Goal: Complete application form

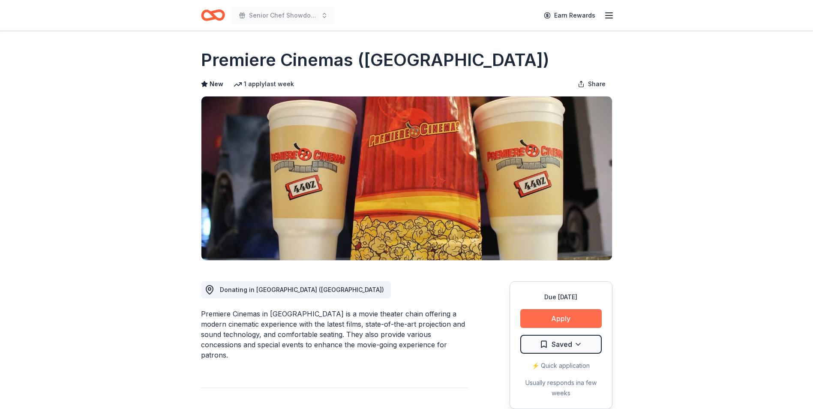
click at [574, 316] on button "Apply" at bounding box center [560, 318] width 81 height 19
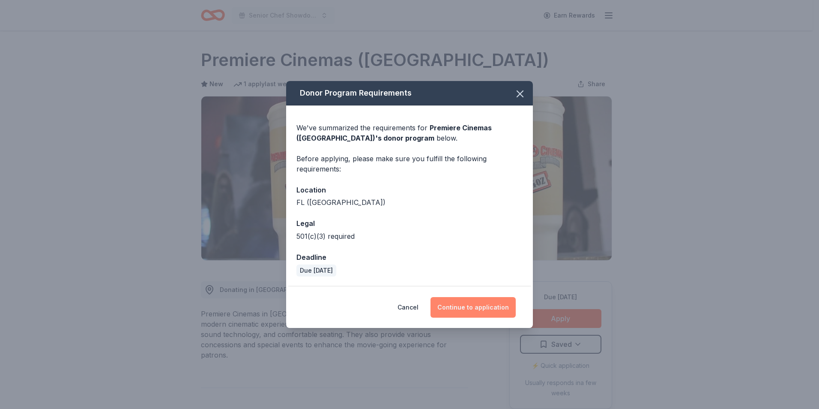
click at [487, 307] on button "Continue to application" at bounding box center [473, 307] width 85 height 21
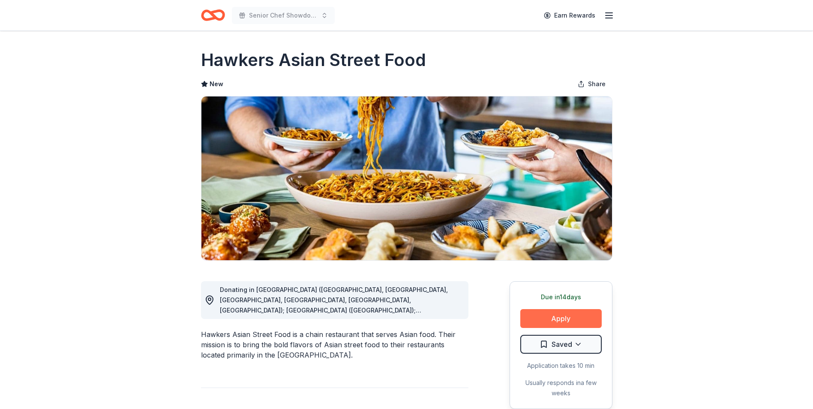
click at [563, 322] on button "Apply" at bounding box center [560, 318] width 81 height 19
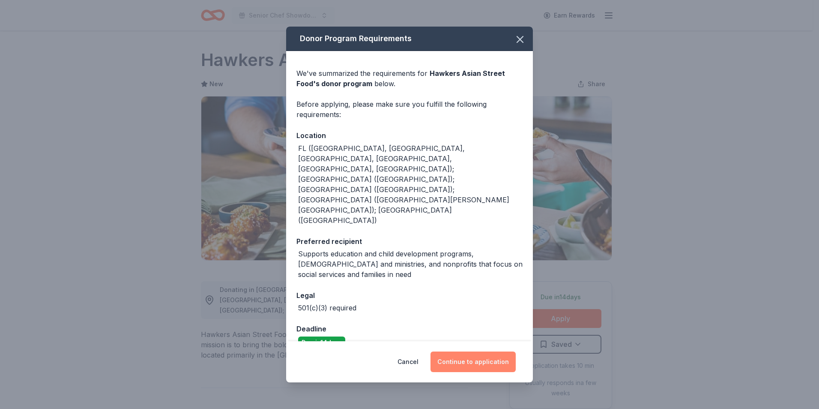
click at [476, 351] on button "Continue to application" at bounding box center [473, 361] width 85 height 21
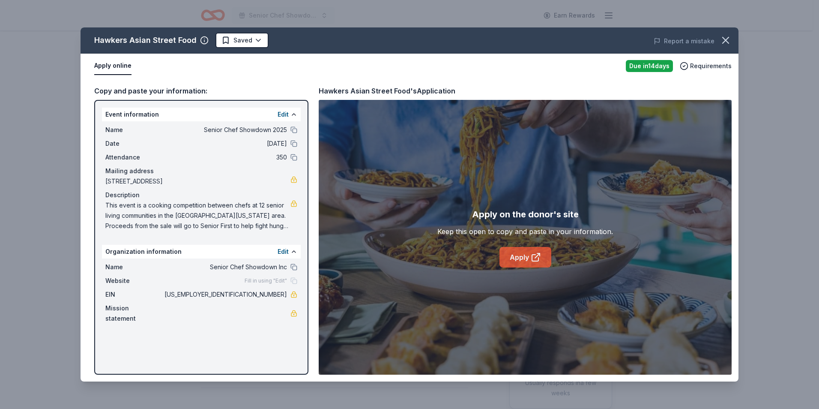
click at [522, 259] on link "Apply" at bounding box center [526, 257] width 52 height 21
